Goal: Task Accomplishment & Management: Manage account settings

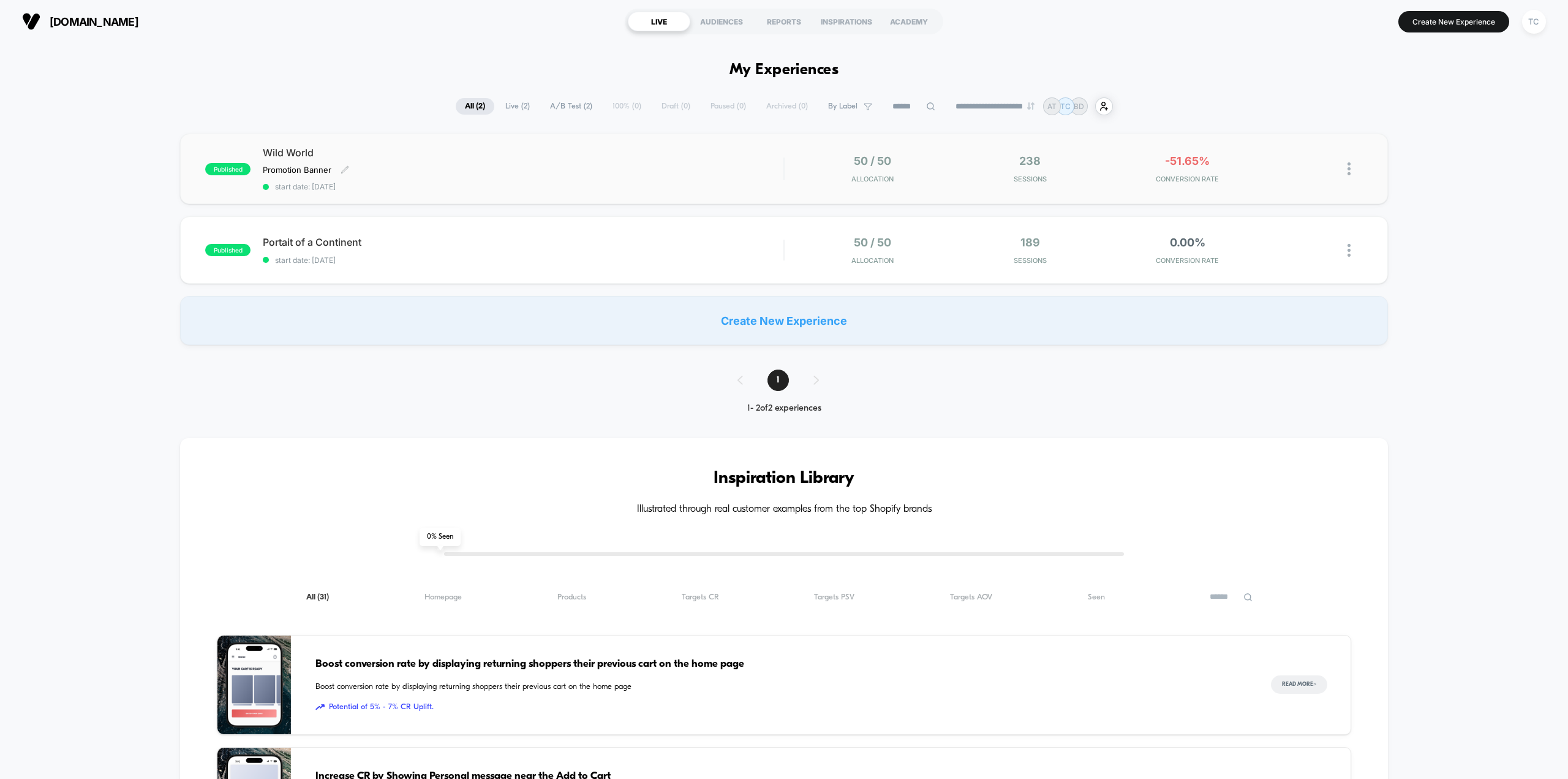
drag, startPoint x: 288, startPoint y: 152, endPoint x: 313, endPoint y: 158, distance: 25.7
click at [288, 152] on span "Wild World" at bounding box center [523, 153] width 521 height 12
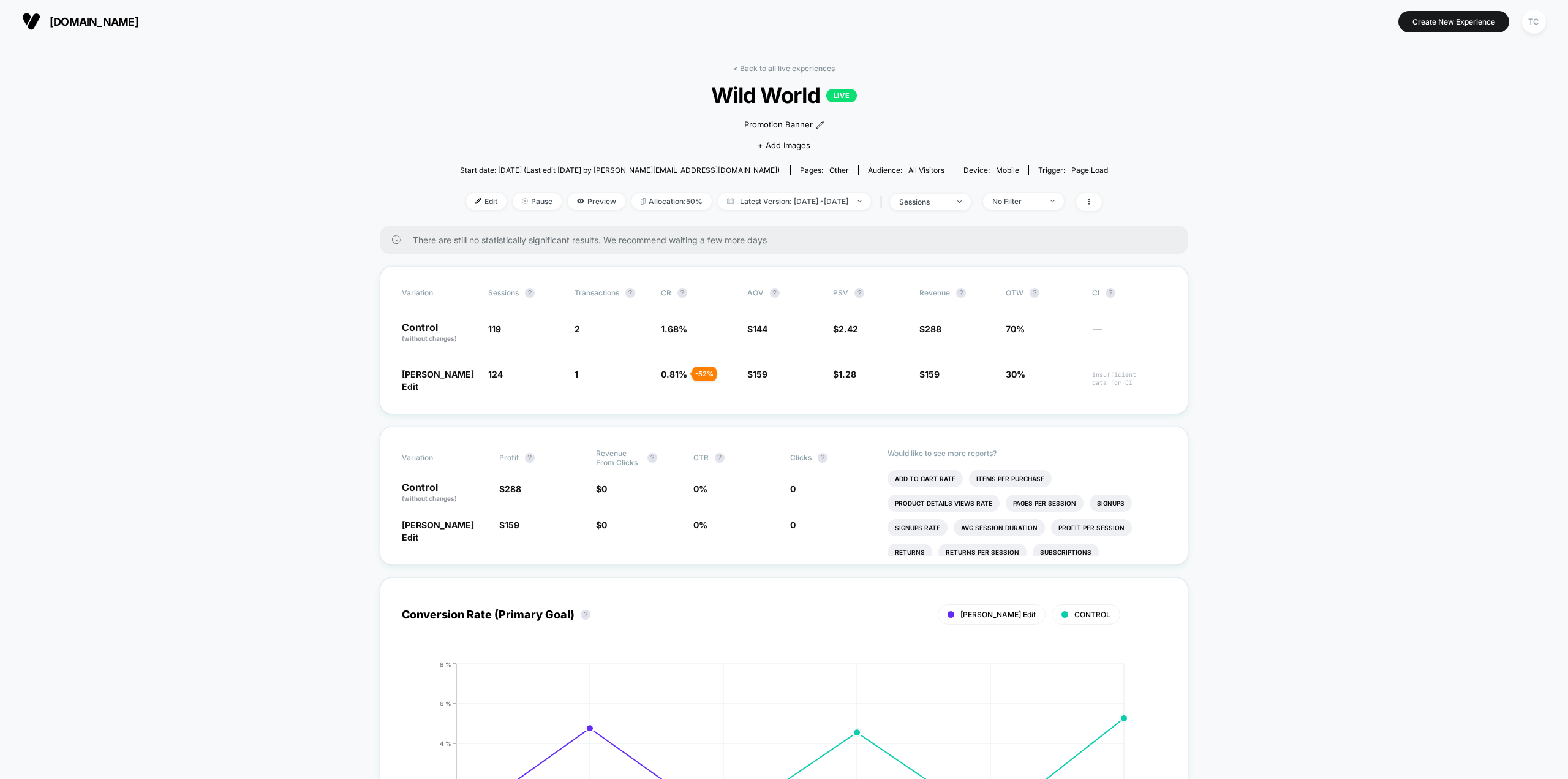
click at [90, 21] on span "[DOMAIN_NAME]" at bounding box center [94, 21] width 89 height 13
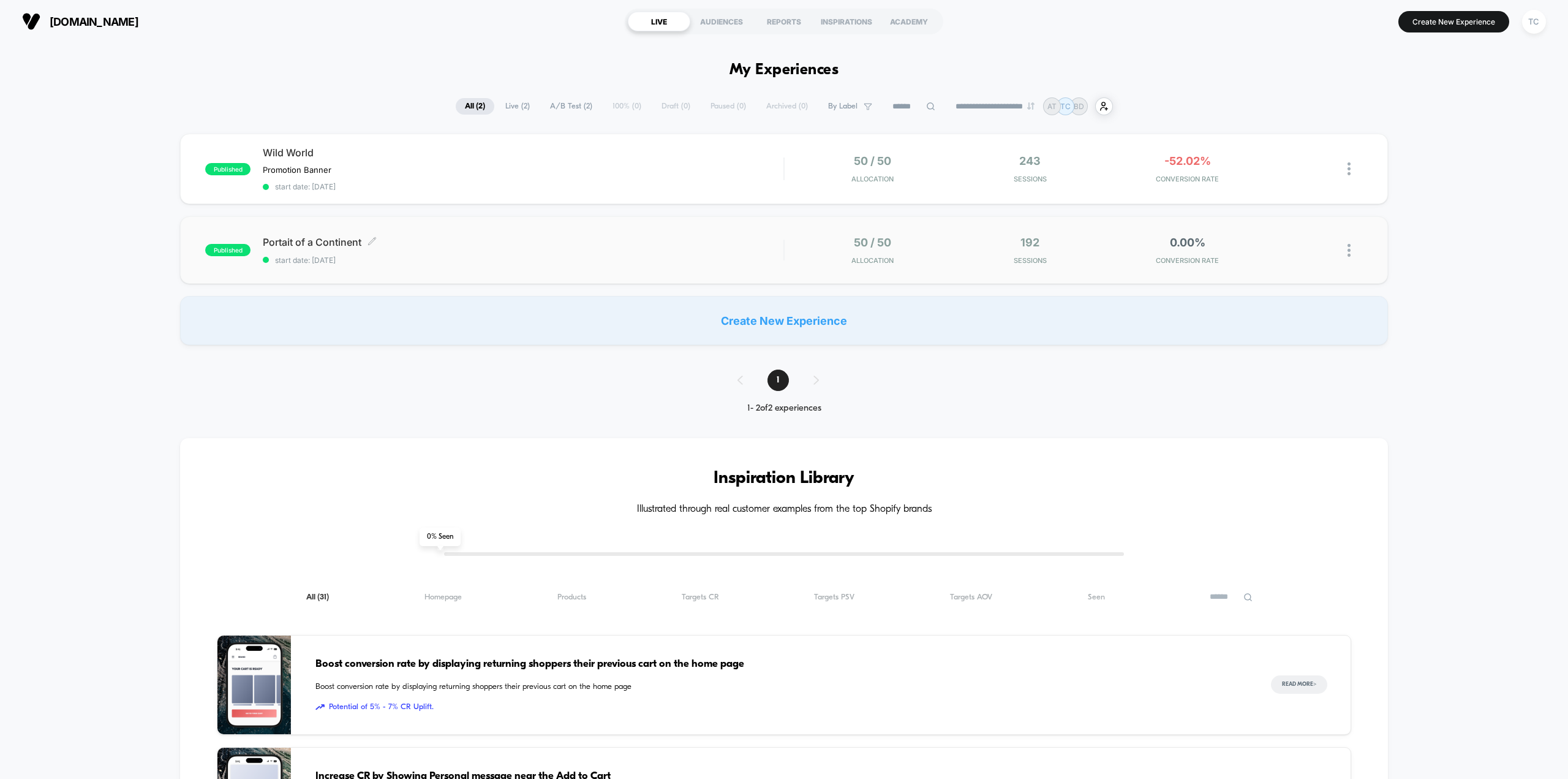
click at [302, 239] on span "Portait of a Continent Click to edit experience details" at bounding box center [523, 242] width 521 height 12
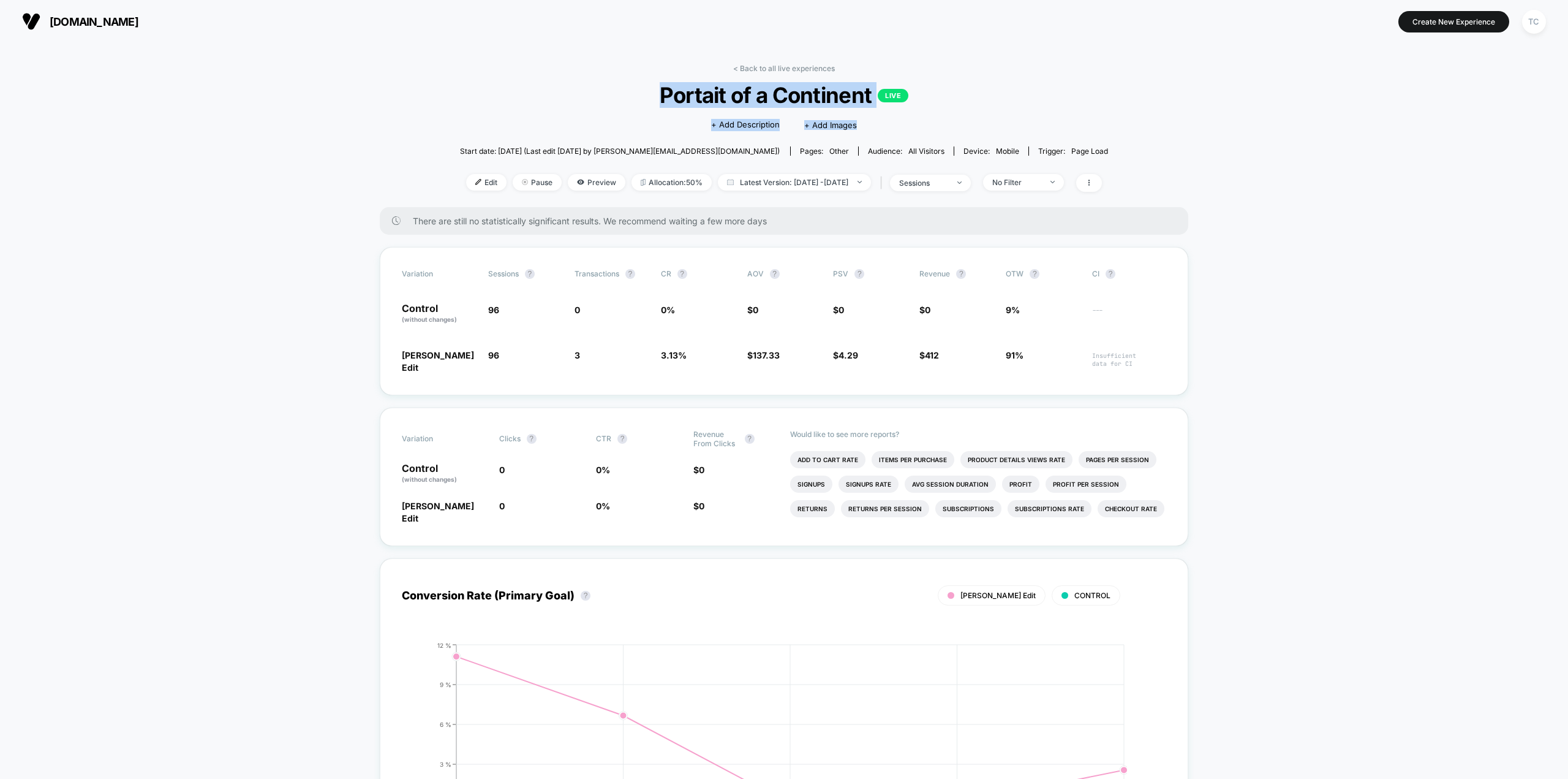
drag, startPoint x: 655, startPoint y: 95, endPoint x: 903, endPoint y: 112, distance: 248.6
click at [903, 112] on div "< Back to all live experiences Portait of a Continent LIVE Click to edit experi…" at bounding box center [784, 135] width 648 height 143
click at [695, 88] on span "Portait of a Continent LIVE" at bounding box center [785, 95] width 584 height 26
